Goal: Task Accomplishment & Management: Use online tool/utility

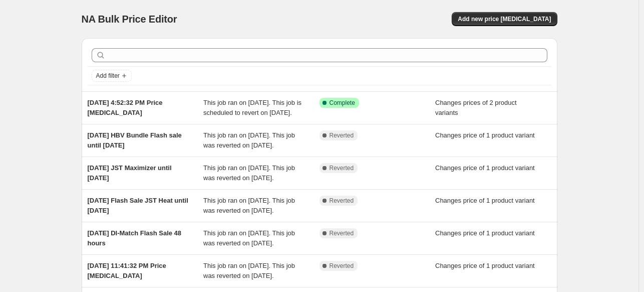
drag, startPoint x: 185, startPoint y: 42, endPoint x: 181, endPoint y: 63, distance: 21.3
click at [184, 48] on div "Add filter" at bounding box center [320, 64] width 476 height 53
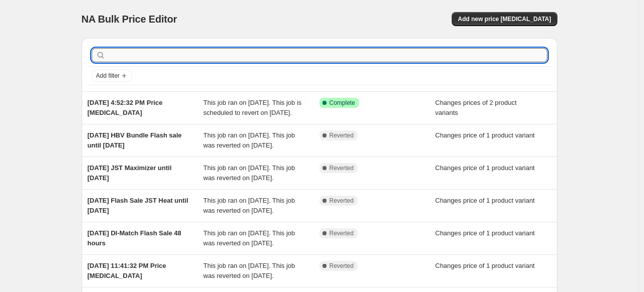
click at [181, 57] on input "text" at bounding box center [328, 55] width 440 height 14
click at [494, 20] on span "Add new price [MEDICAL_DATA]" at bounding box center [504, 19] width 93 height 8
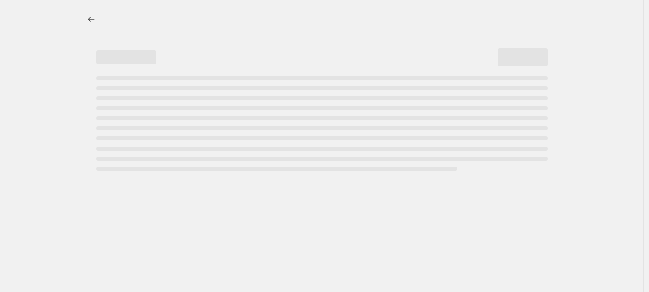
select select "percentage"
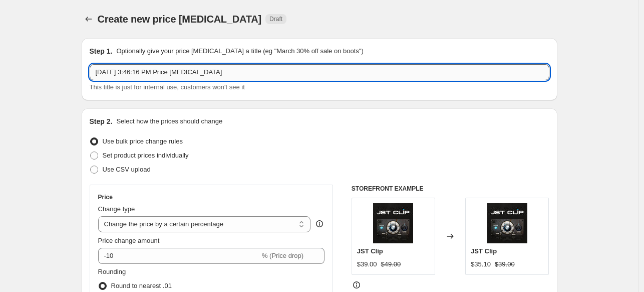
click at [165, 66] on input "[DATE] 3:46:16 PM Price [MEDICAL_DATA]" at bounding box center [320, 72] width 460 height 16
drag, startPoint x: 180, startPoint y: 72, endPoint x: 71, endPoint y: 71, distance: 109.2
type input "X-Repeater flash sale until 10/10"
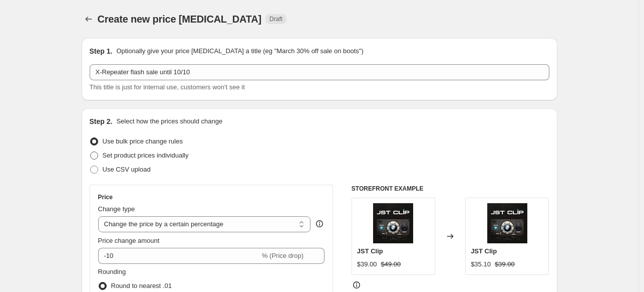
click at [98, 156] on span at bounding box center [94, 155] width 8 height 8
click at [91, 152] on input "Set product prices individually" at bounding box center [90, 151] width 1 height 1
radio input "true"
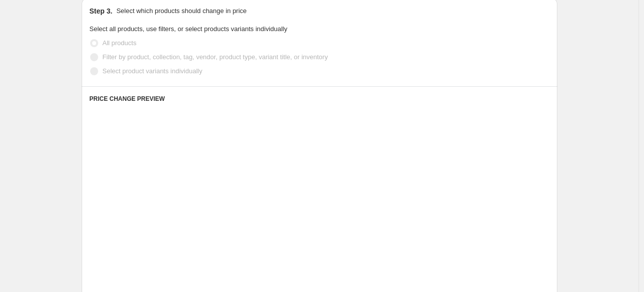
scroll to position [216, 0]
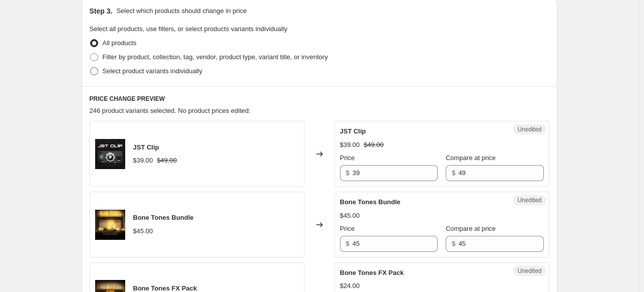
click at [111, 74] on span "Select product variants individually" at bounding box center [153, 71] width 100 height 8
click at [91, 68] on input "Select product variants individually" at bounding box center [90, 67] width 1 height 1
radio input "true"
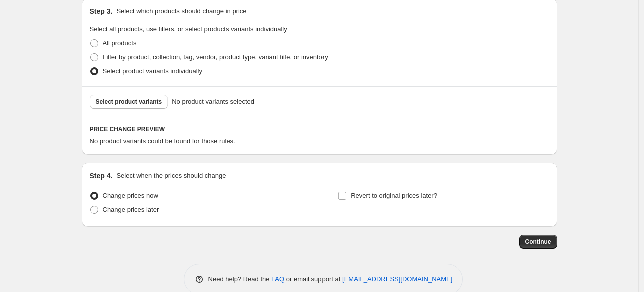
scroll to position [234, 0]
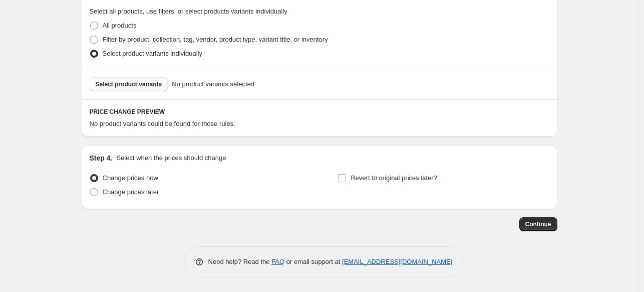
click at [144, 85] on span "Select product variants" at bounding box center [129, 84] width 67 height 8
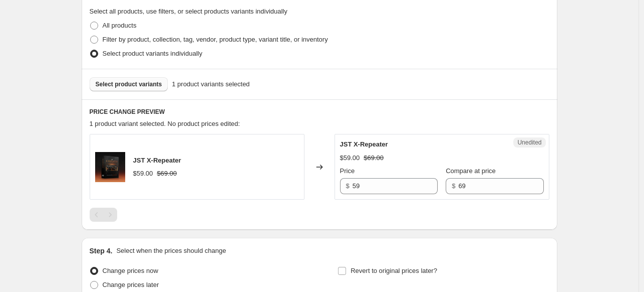
scroll to position [327, 0]
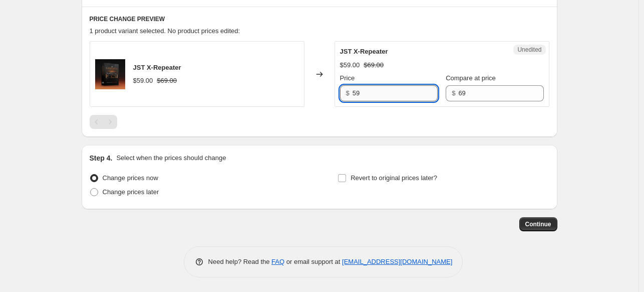
click at [360, 94] on input "59" at bounding box center [395, 93] width 85 height 16
type input "49"
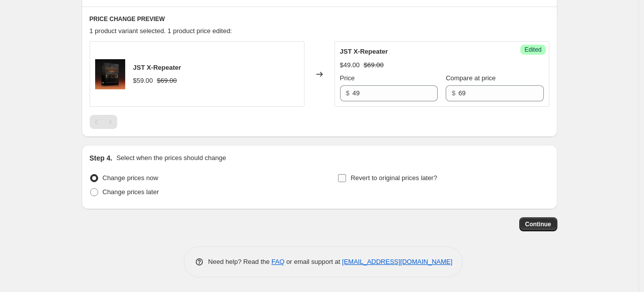
click at [346, 176] on input "Revert to original prices later?" at bounding box center [342, 178] width 8 height 8
checkbox input "true"
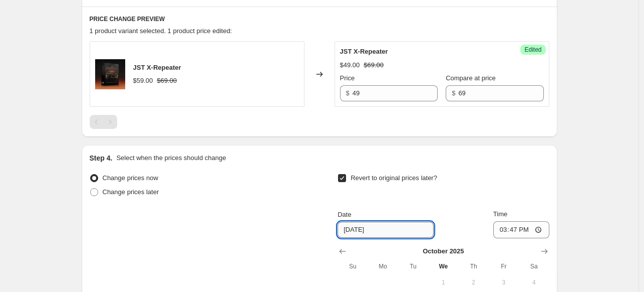
click at [360, 230] on input "[DATE]" at bounding box center [386, 229] width 96 height 16
click at [375, 230] on input "[DATE]" at bounding box center [386, 229] width 96 height 16
click at [504, 230] on input "15:47" at bounding box center [522, 229] width 56 height 17
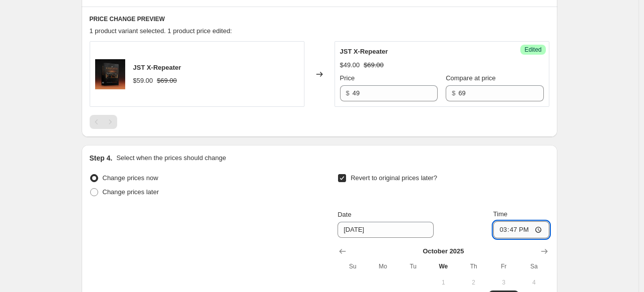
click at [504, 230] on input "15:47" at bounding box center [522, 229] width 56 height 17
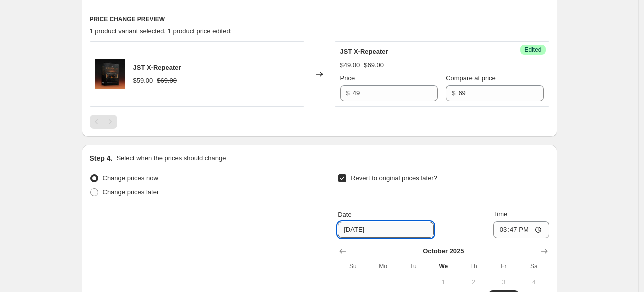
click at [362, 231] on input "[DATE]" at bounding box center [386, 229] width 96 height 16
type input "[DATE]"
click at [507, 229] on input "15:47" at bounding box center [522, 229] width 56 height 17
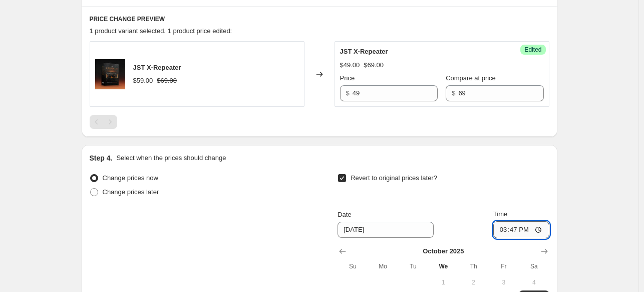
click at [507, 229] on input "15:47" at bounding box center [522, 229] width 56 height 17
type input "05:00"
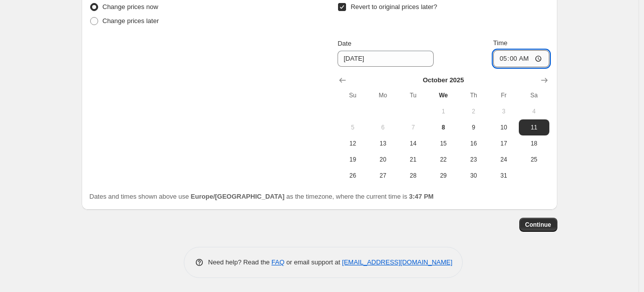
scroll to position [495, 0]
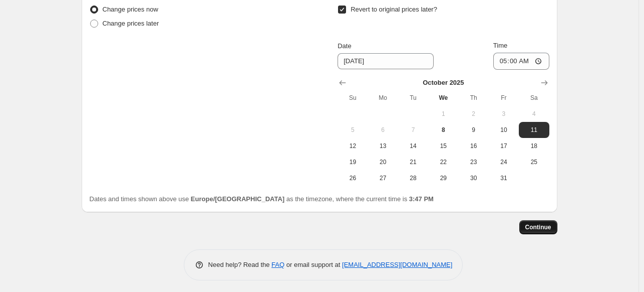
click at [538, 222] on button "Continue" at bounding box center [539, 227] width 38 height 14
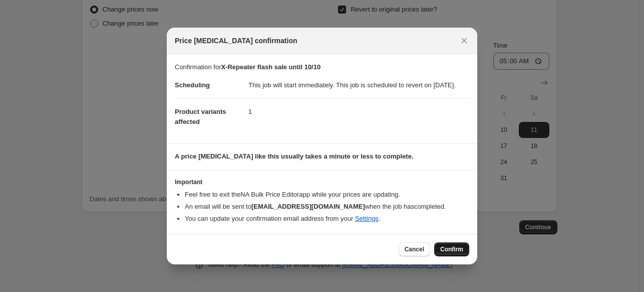
click at [447, 252] on span "Confirm" at bounding box center [451, 249] width 23 height 8
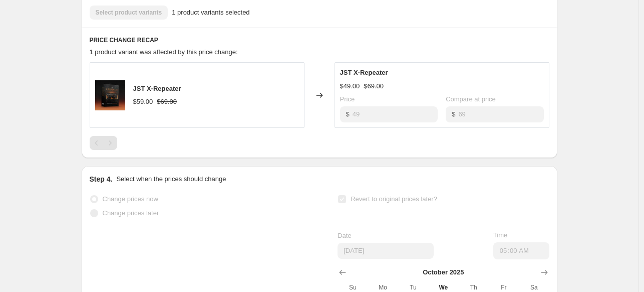
scroll to position [251, 0]
